Goal: Information Seeking & Learning: Learn about a topic

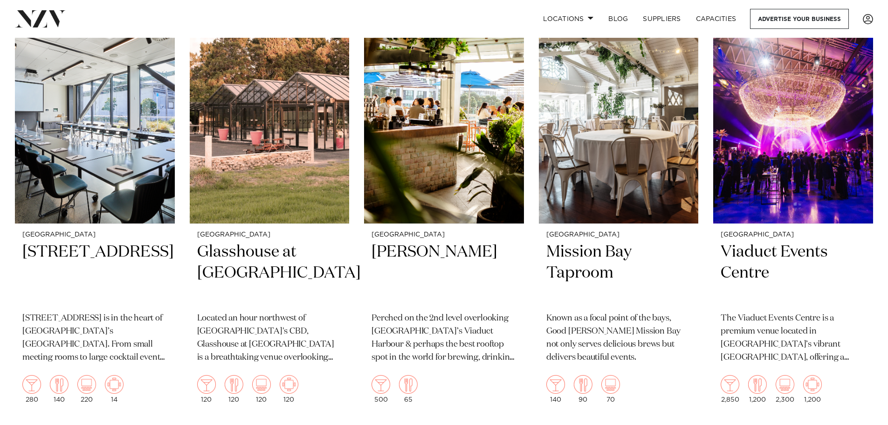
scroll to position [5406, 0]
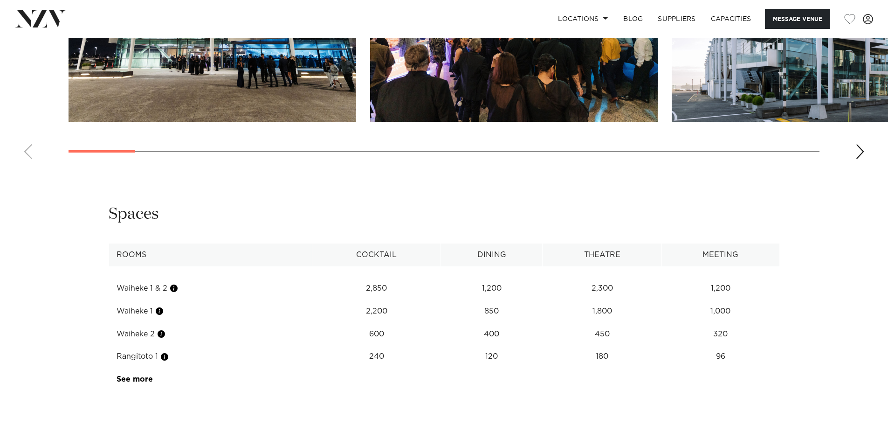
scroll to position [996, 0]
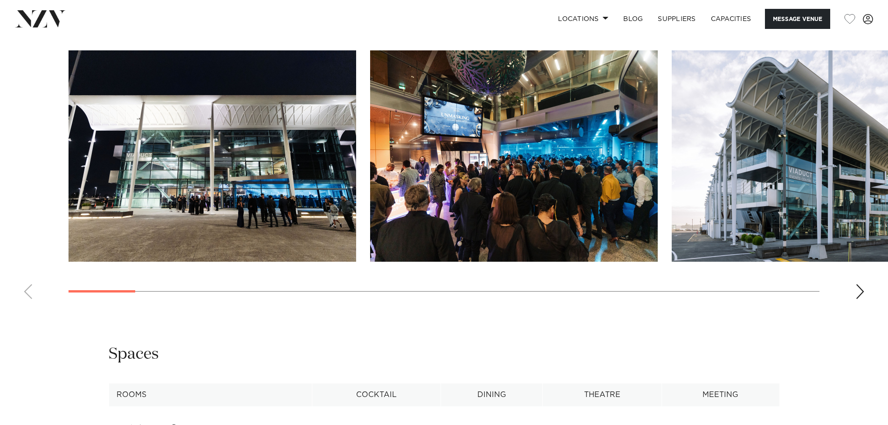
click at [857, 299] on div "Next slide" at bounding box center [859, 291] width 9 height 15
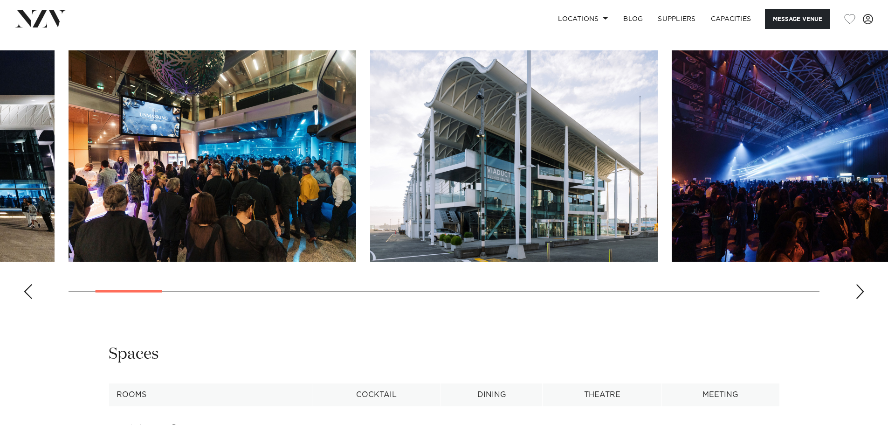
click at [856, 299] on div "Next slide" at bounding box center [859, 291] width 9 height 15
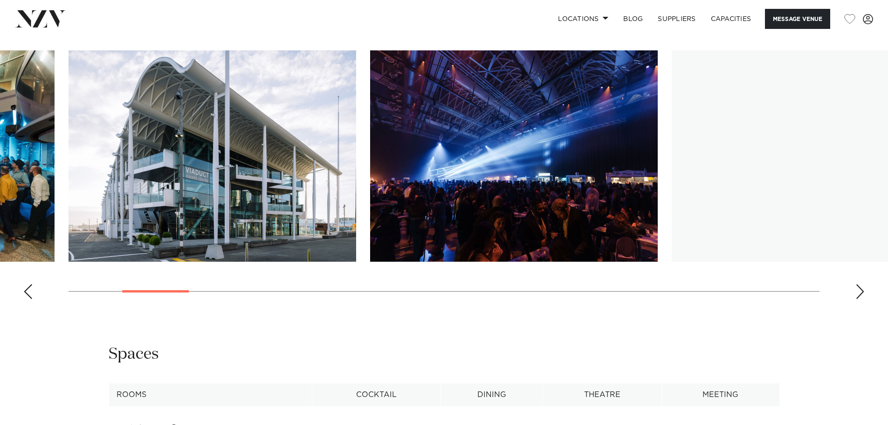
click at [856, 299] on div "Next slide" at bounding box center [859, 291] width 9 height 15
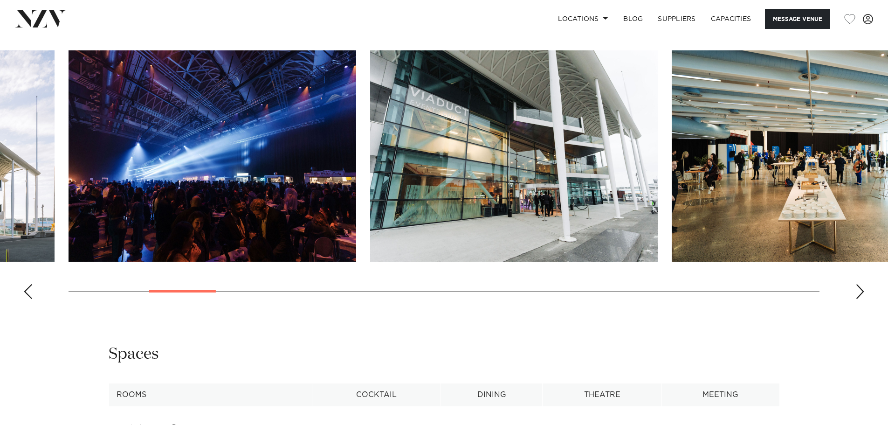
click at [856, 299] on div "Next slide" at bounding box center [859, 291] width 9 height 15
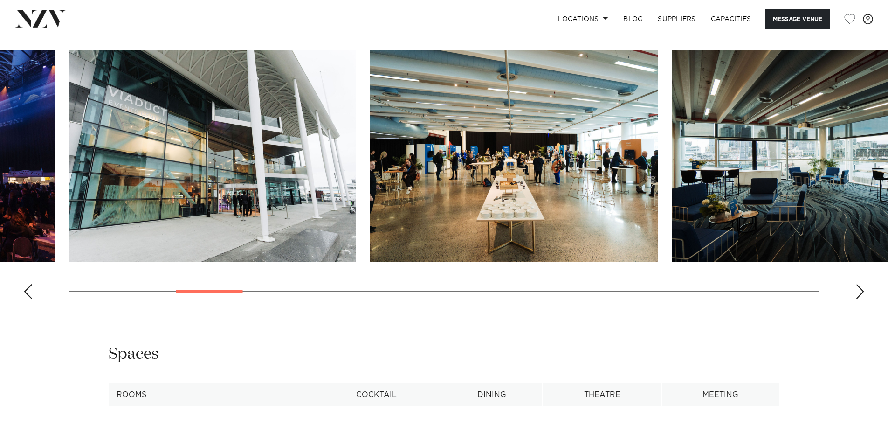
click at [855, 299] on div "Next slide" at bounding box center [859, 291] width 9 height 15
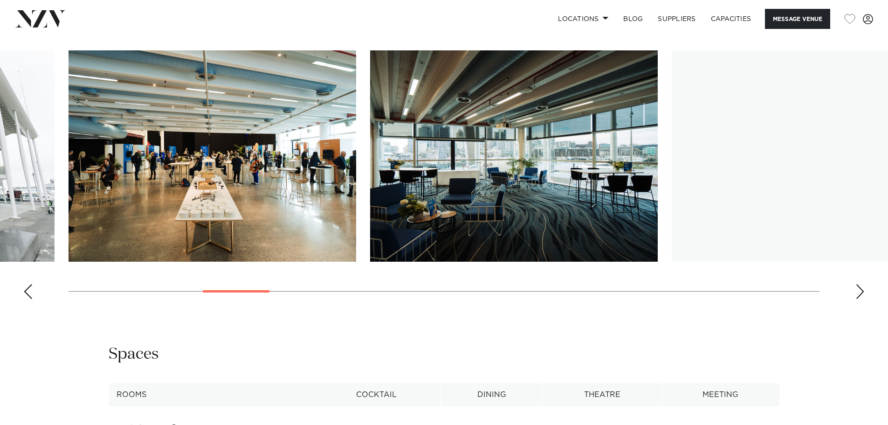
click at [855, 299] on div "Next slide" at bounding box center [859, 291] width 9 height 15
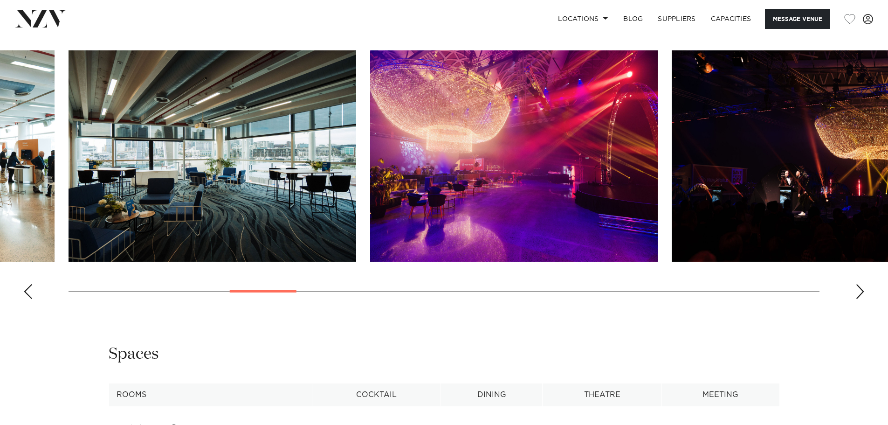
click at [855, 299] on div "Next slide" at bounding box center [859, 291] width 9 height 15
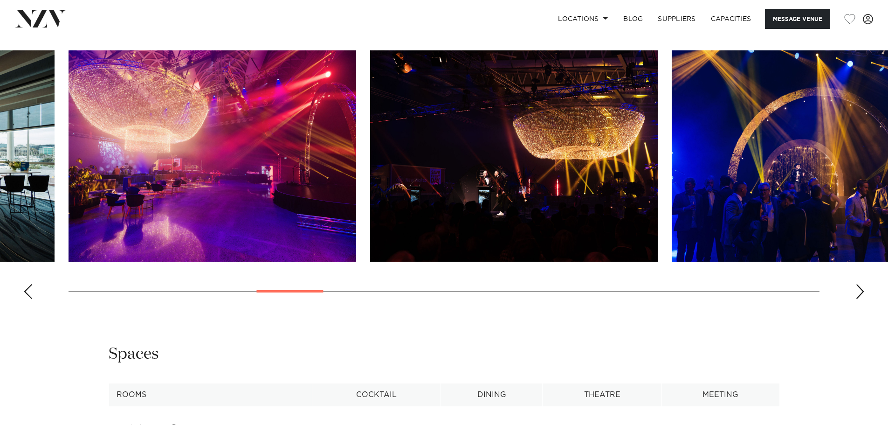
click at [855, 299] on div "Next slide" at bounding box center [859, 291] width 9 height 15
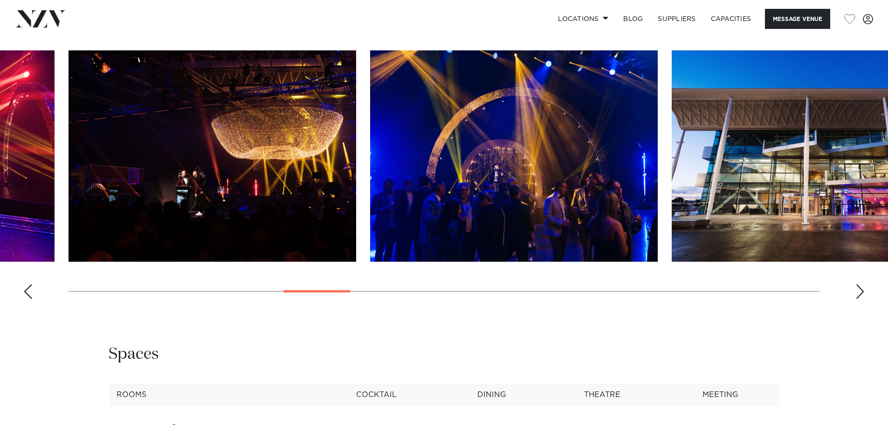
click at [855, 299] on div "Next slide" at bounding box center [859, 291] width 9 height 15
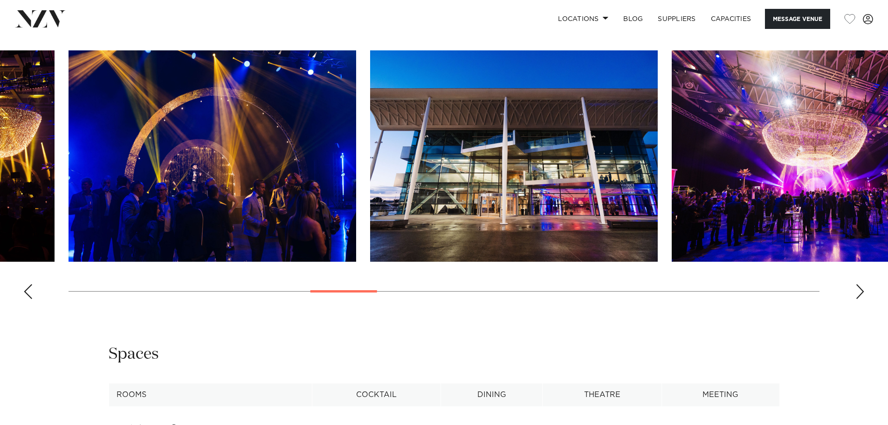
click at [855, 299] on div "Next slide" at bounding box center [859, 291] width 9 height 15
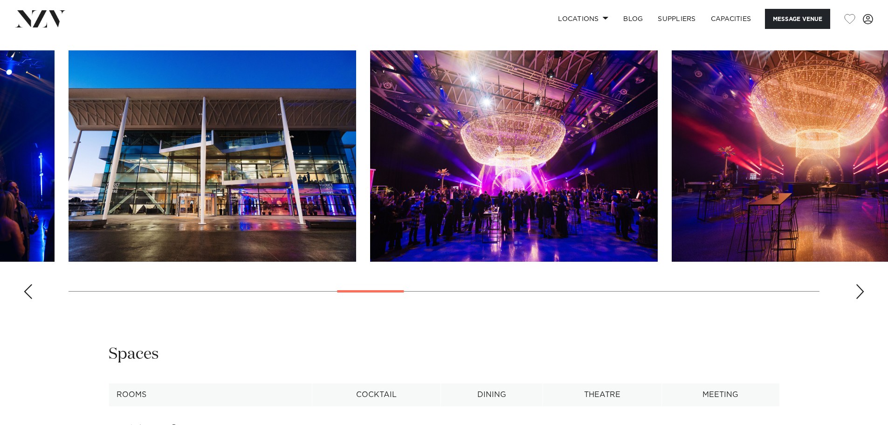
click at [855, 299] on div "Next slide" at bounding box center [859, 291] width 9 height 15
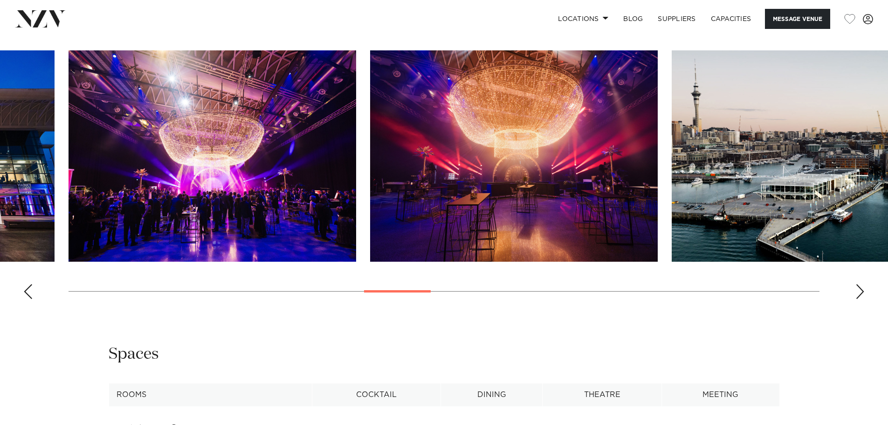
click at [855, 299] on div "Next slide" at bounding box center [859, 291] width 9 height 15
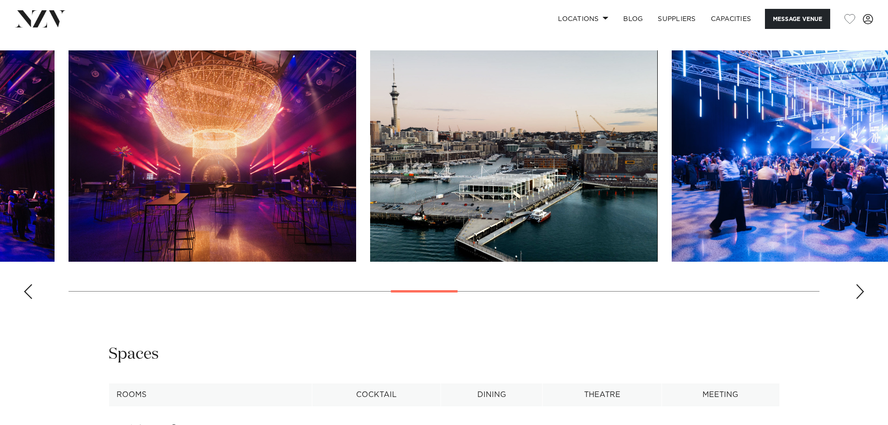
click at [855, 299] on div "Next slide" at bounding box center [859, 291] width 9 height 15
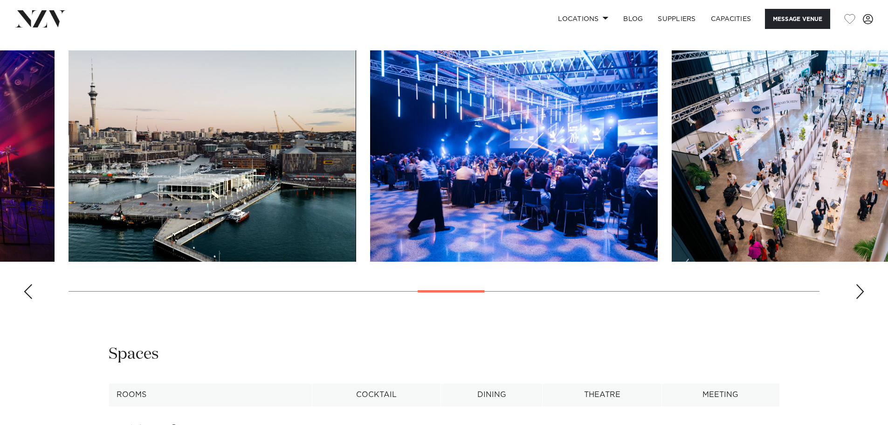
click at [855, 299] on div "Next slide" at bounding box center [859, 291] width 9 height 15
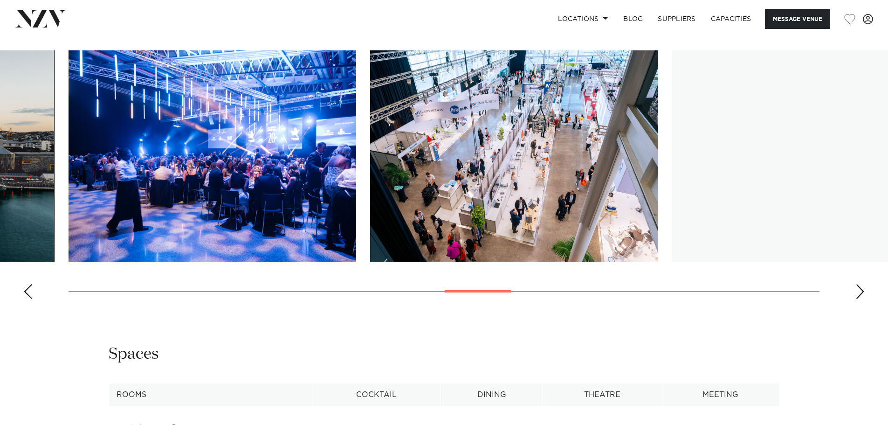
click at [856, 299] on div "Next slide" at bounding box center [859, 291] width 9 height 15
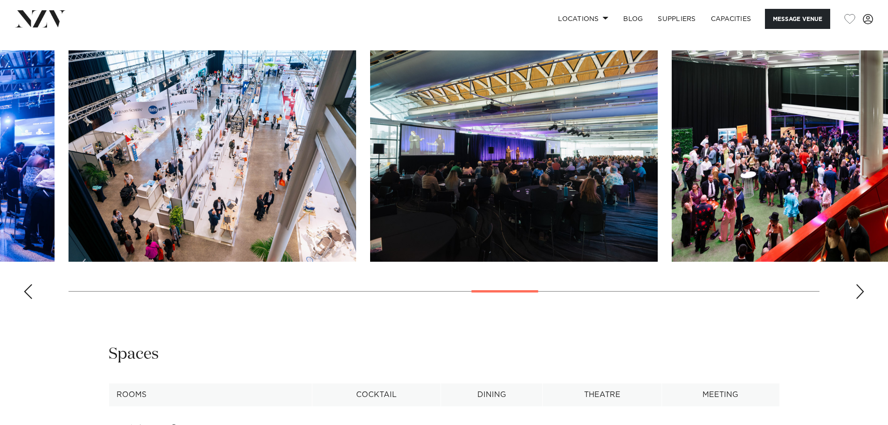
click at [856, 299] on div "Next slide" at bounding box center [859, 291] width 9 height 15
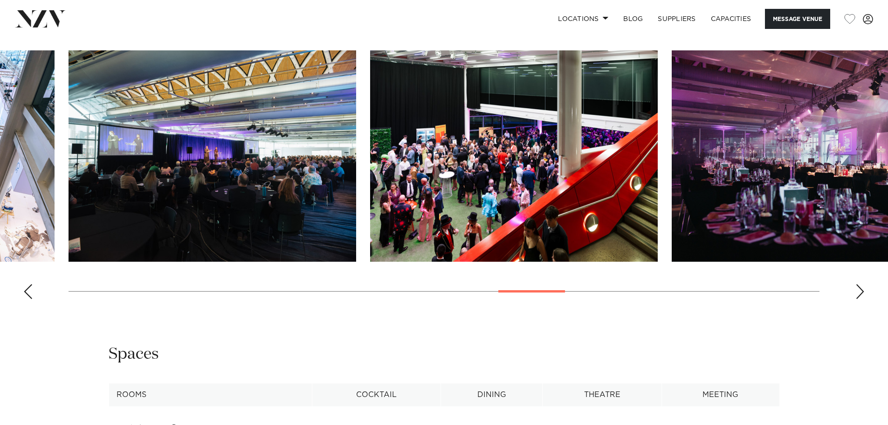
click at [856, 299] on div "Next slide" at bounding box center [859, 291] width 9 height 15
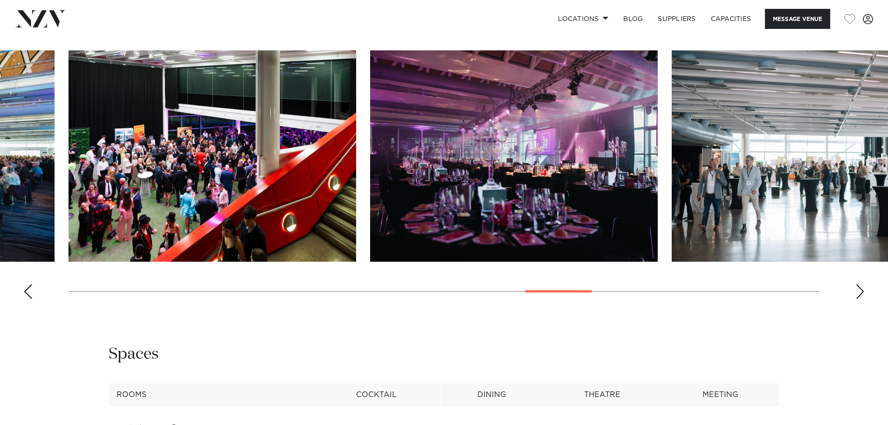
click at [856, 299] on div "Next slide" at bounding box center [859, 291] width 9 height 15
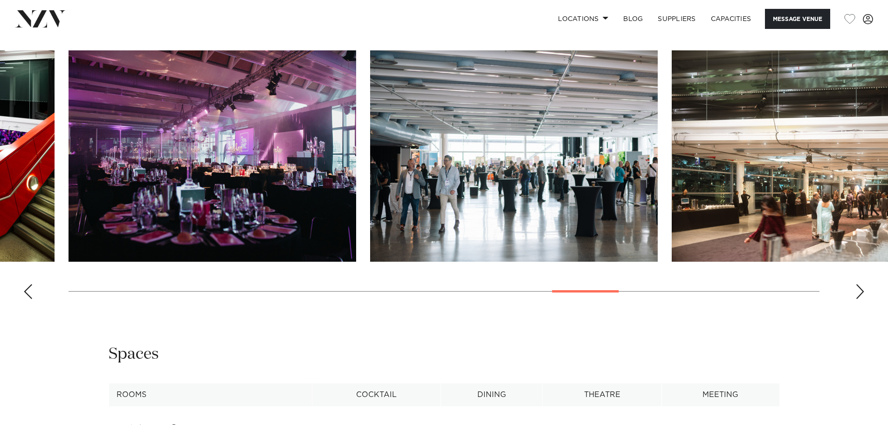
click at [855, 306] on swiper-container at bounding box center [444, 178] width 888 height 256
click at [857, 299] on div "Next slide" at bounding box center [859, 291] width 9 height 15
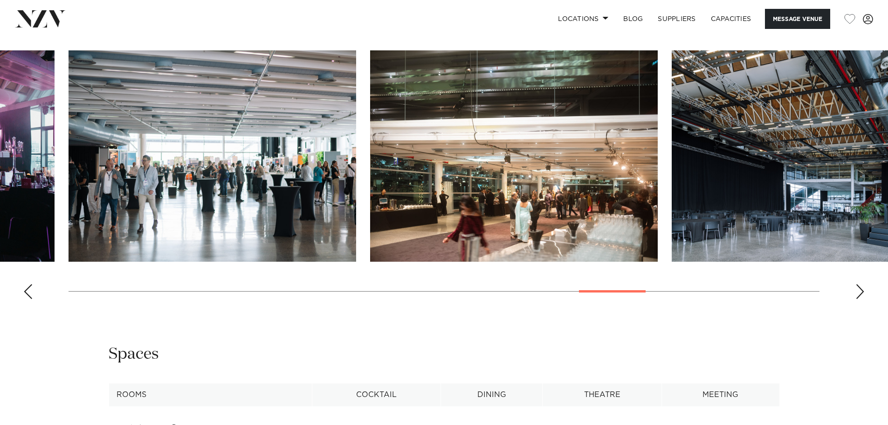
click at [857, 299] on div "Next slide" at bounding box center [859, 291] width 9 height 15
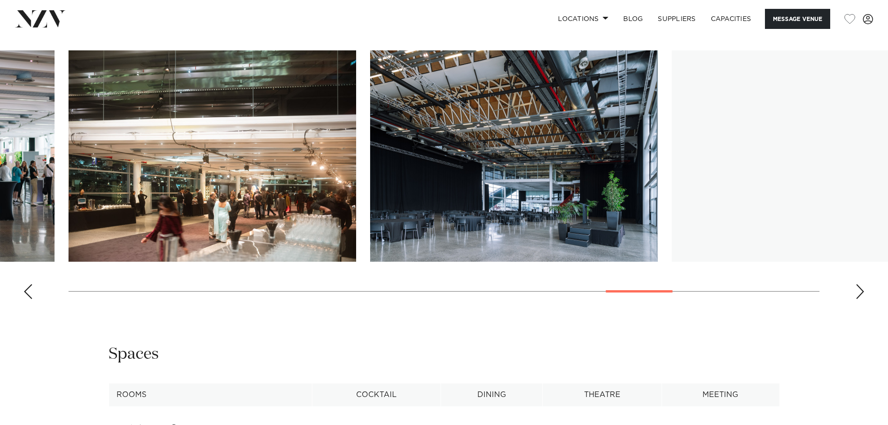
click at [857, 299] on div "Next slide" at bounding box center [859, 291] width 9 height 15
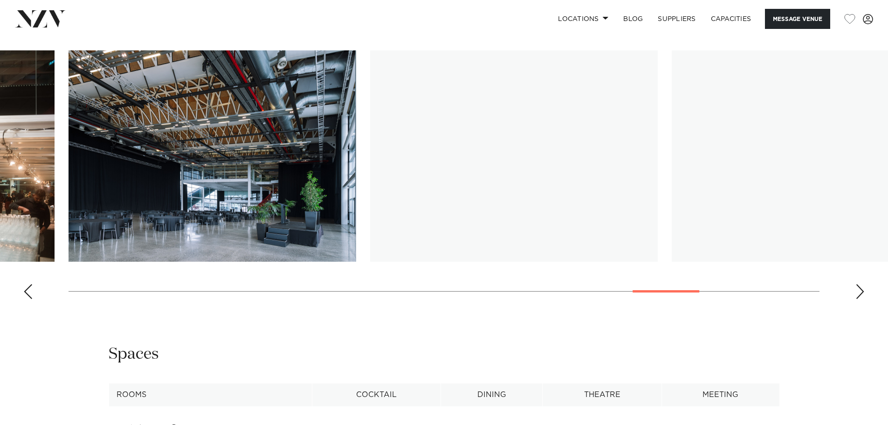
click at [857, 299] on div "Next slide" at bounding box center [859, 291] width 9 height 15
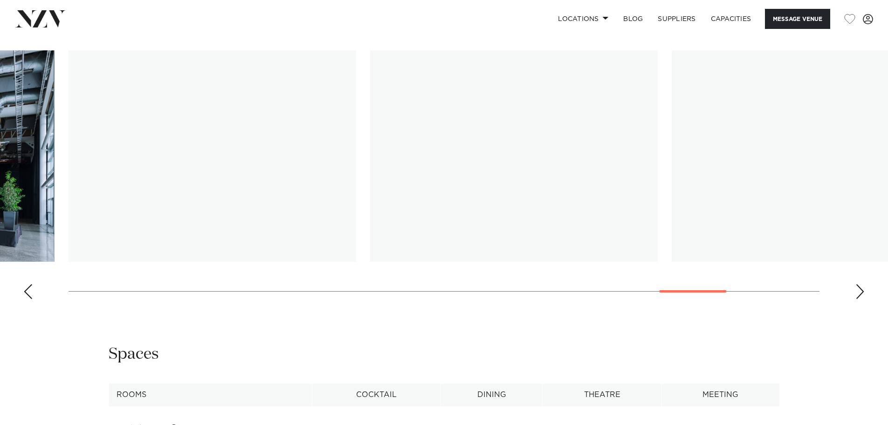
click at [857, 299] on div "Next slide" at bounding box center [859, 291] width 9 height 15
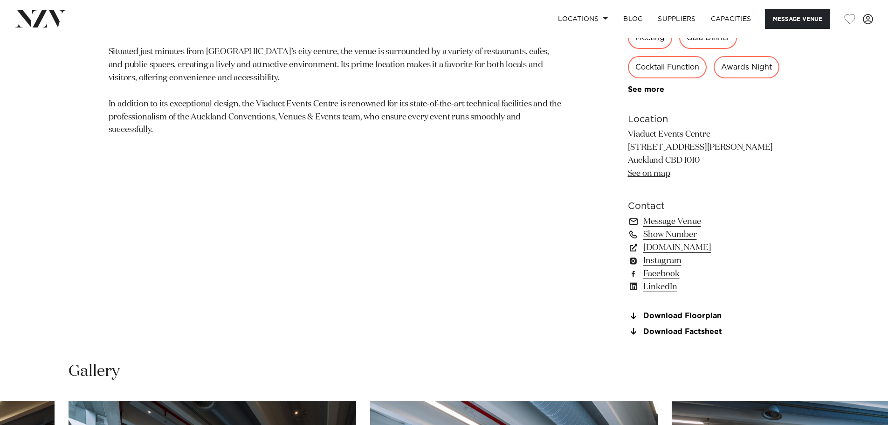
scroll to position [670, 0]
